Goal: Task Accomplishment & Management: Manage account settings

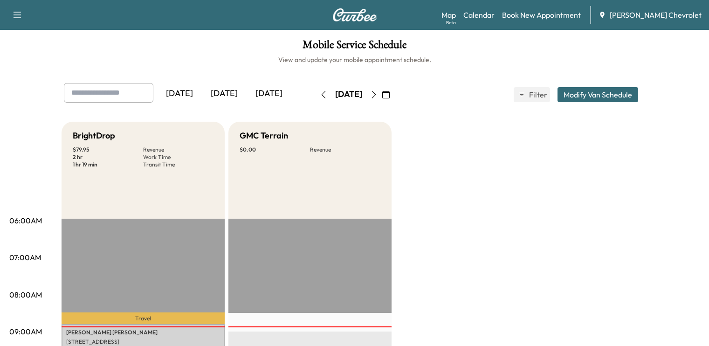
scroll to position [147, 0]
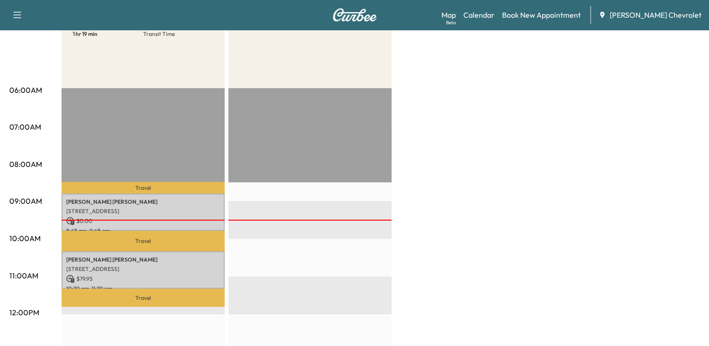
scroll to position [149, 0]
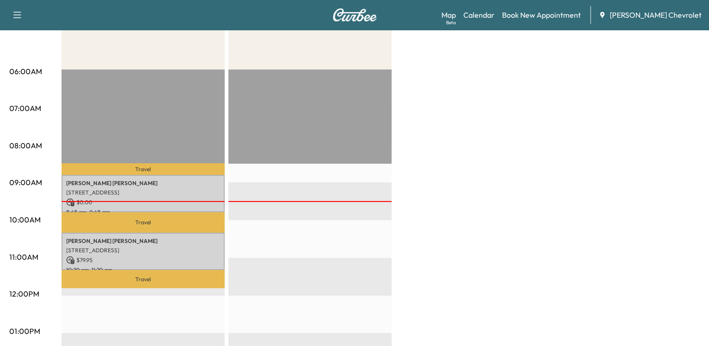
click at [472, 138] on div "BrightDrop $ 79.95 Revenue 2 hr Work Time 1 hr 19 min Transit Time Travel [PERS…" at bounding box center [381, 322] width 638 height 700
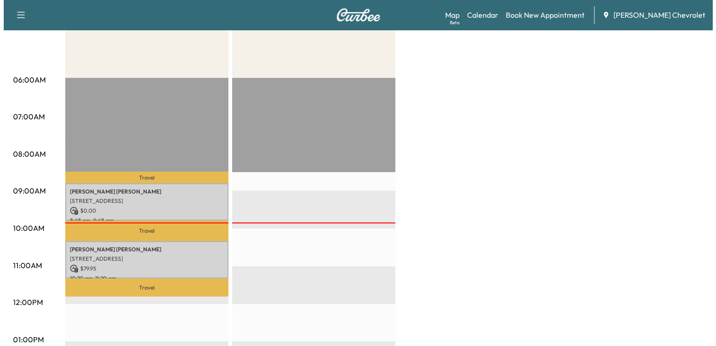
scroll to position [141, 0]
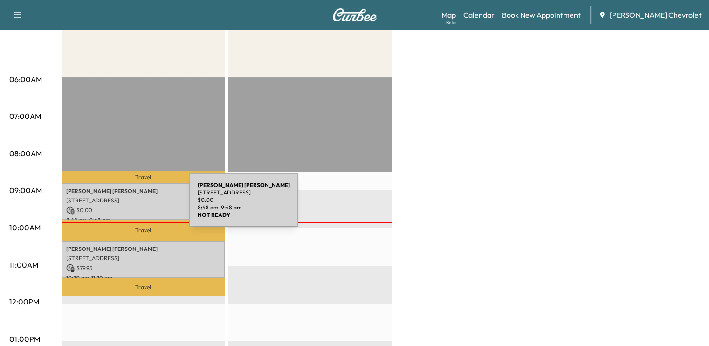
click at [119, 206] on p "$ 0.00" at bounding box center [143, 210] width 154 height 8
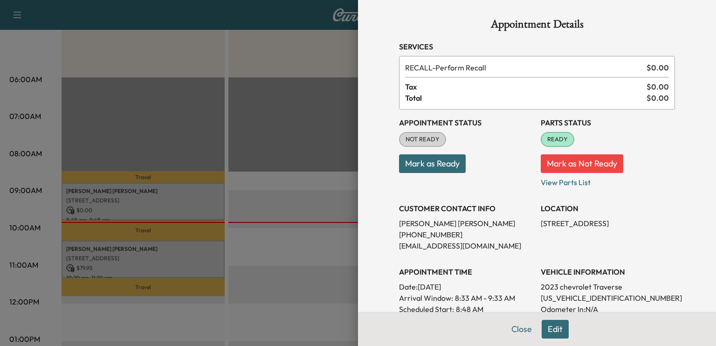
click at [431, 161] on button "Mark as Ready" at bounding box center [432, 163] width 67 height 19
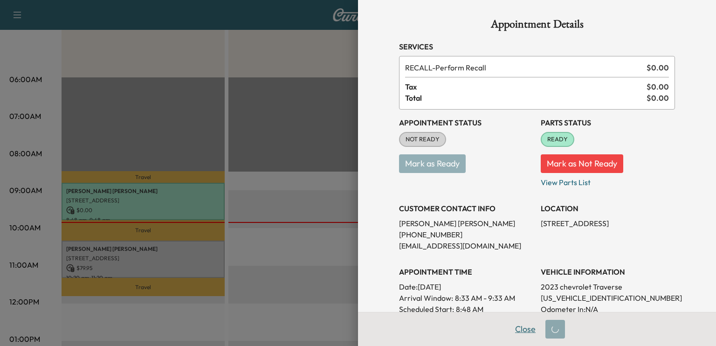
click at [517, 329] on button "Close" at bounding box center [525, 329] width 33 height 19
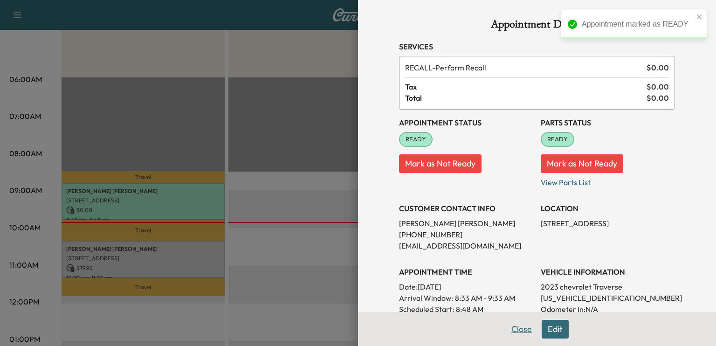
click at [514, 330] on button "Close" at bounding box center [522, 329] width 33 height 19
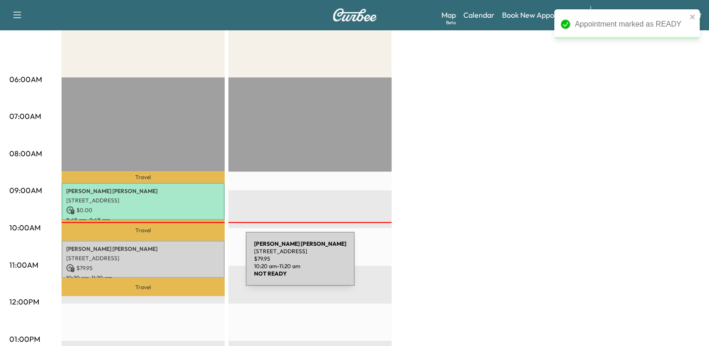
click at [176, 264] on p "$ 79.95" at bounding box center [143, 268] width 154 height 8
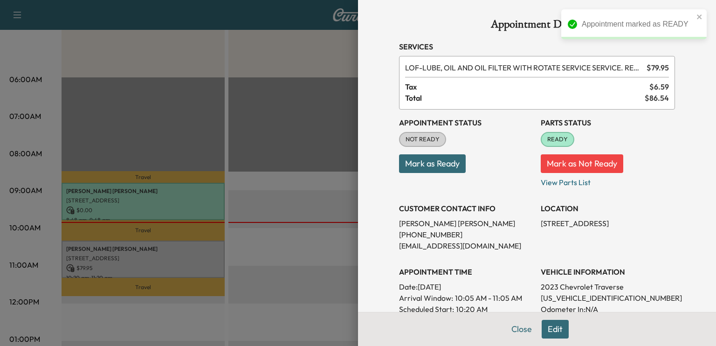
click at [433, 160] on button "Mark as Ready" at bounding box center [432, 163] width 67 height 19
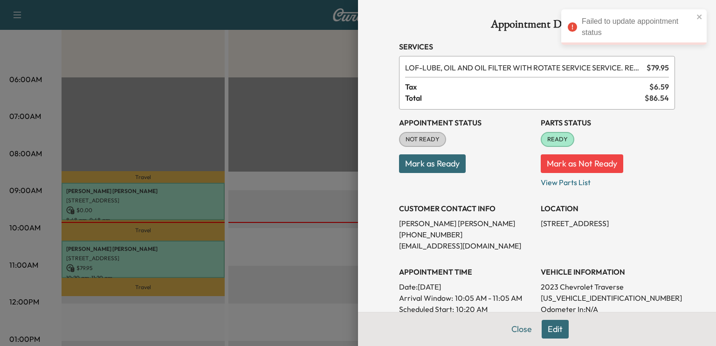
click at [419, 164] on button "Mark as Ready" at bounding box center [432, 163] width 67 height 19
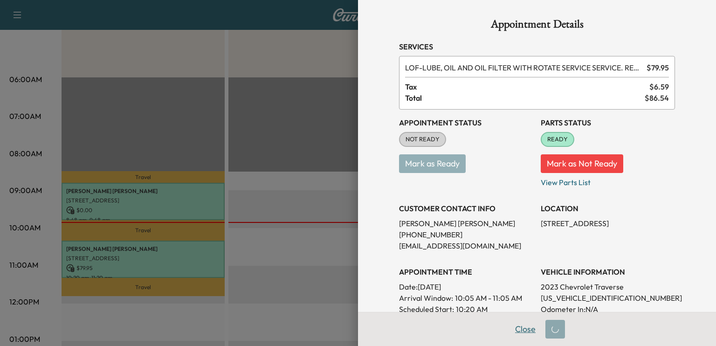
click at [513, 331] on button "Close" at bounding box center [525, 329] width 33 height 19
click at [516, 331] on button "Close" at bounding box center [522, 329] width 33 height 19
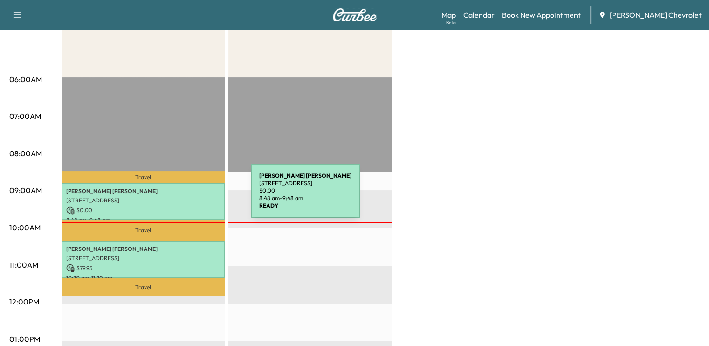
click at [181, 197] on p "[STREET_ADDRESS]" at bounding box center [143, 200] width 154 height 7
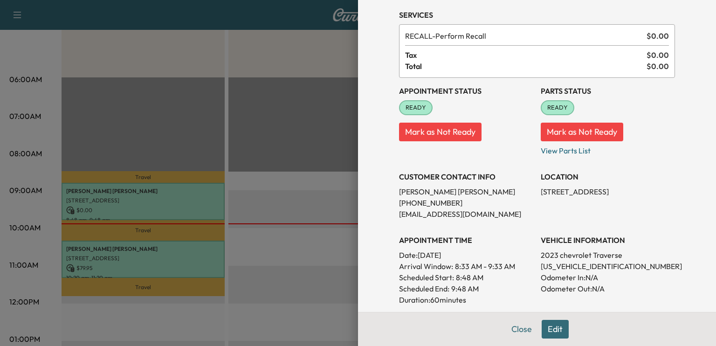
scroll to position [47, 0]
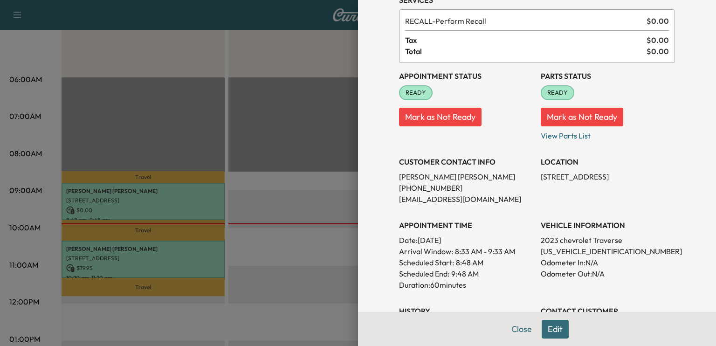
click at [251, 266] on div at bounding box center [358, 173] width 716 height 346
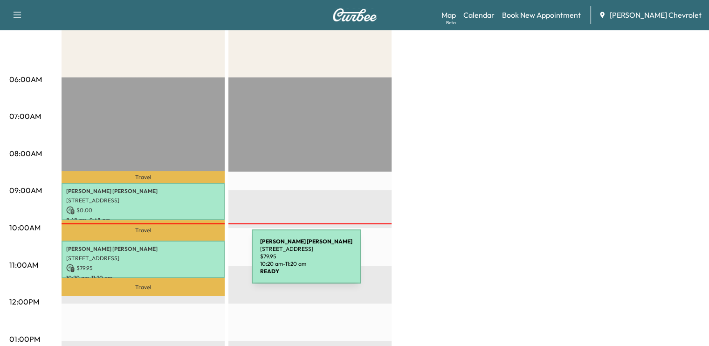
click at [181, 264] on p "$ 79.95" at bounding box center [143, 268] width 154 height 8
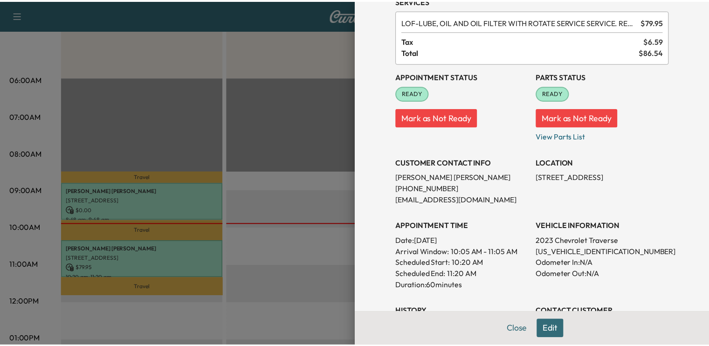
scroll to position [0, 0]
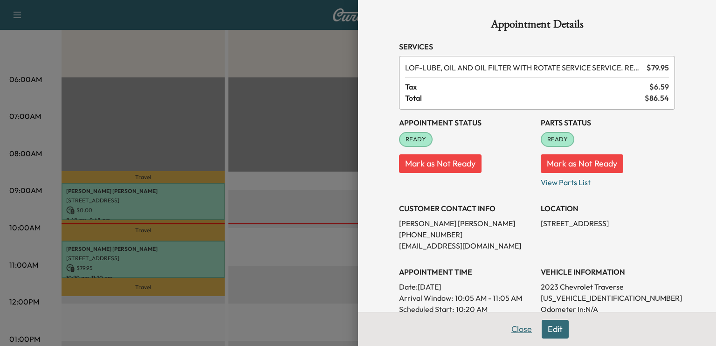
click at [512, 328] on button "Close" at bounding box center [522, 329] width 33 height 19
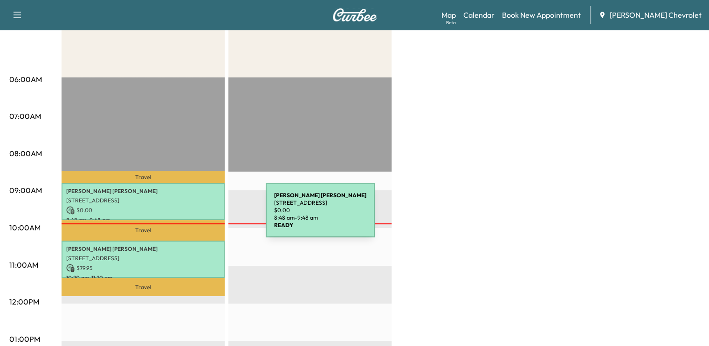
click at [194, 212] on p "$ 0.00" at bounding box center [143, 210] width 154 height 8
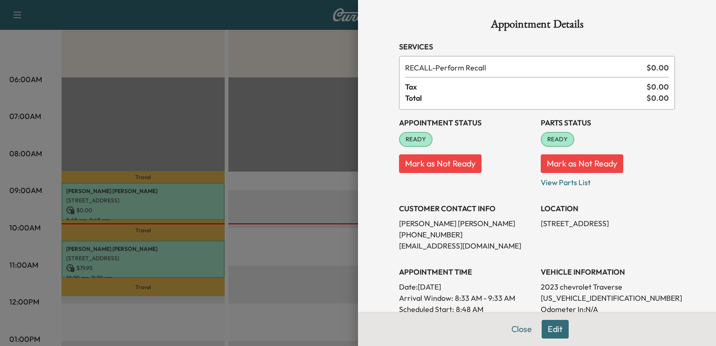
click at [217, 217] on div at bounding box center [358, 173] width 716 height 346
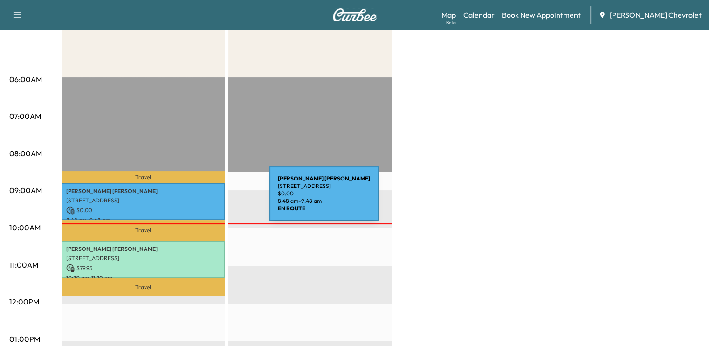
click at [200, 199] on p "[STREET_ADDRESS]" at bounding box center [143, 200] width 154 height 7
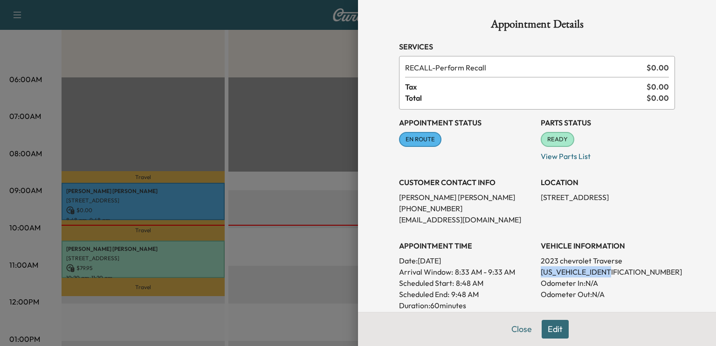
drag, startPoint x: 534, startPoint y: 271, endPoint x: 621, endPoint y: 271, distance: 87.7
click at [621, 271] on div "Appointment Status EN ROUTE Mark as Not Ready Parts Status READY Mark as Not Re…" at bounding box center [537, 248] width 276 height 276
copy p "1GNEVGKW4PJ165370"
click at [521, 334] on button "Close" at bounding box center [522, 329] width 33 height 19
